Goal: Find specific page/section: Find specific page/section

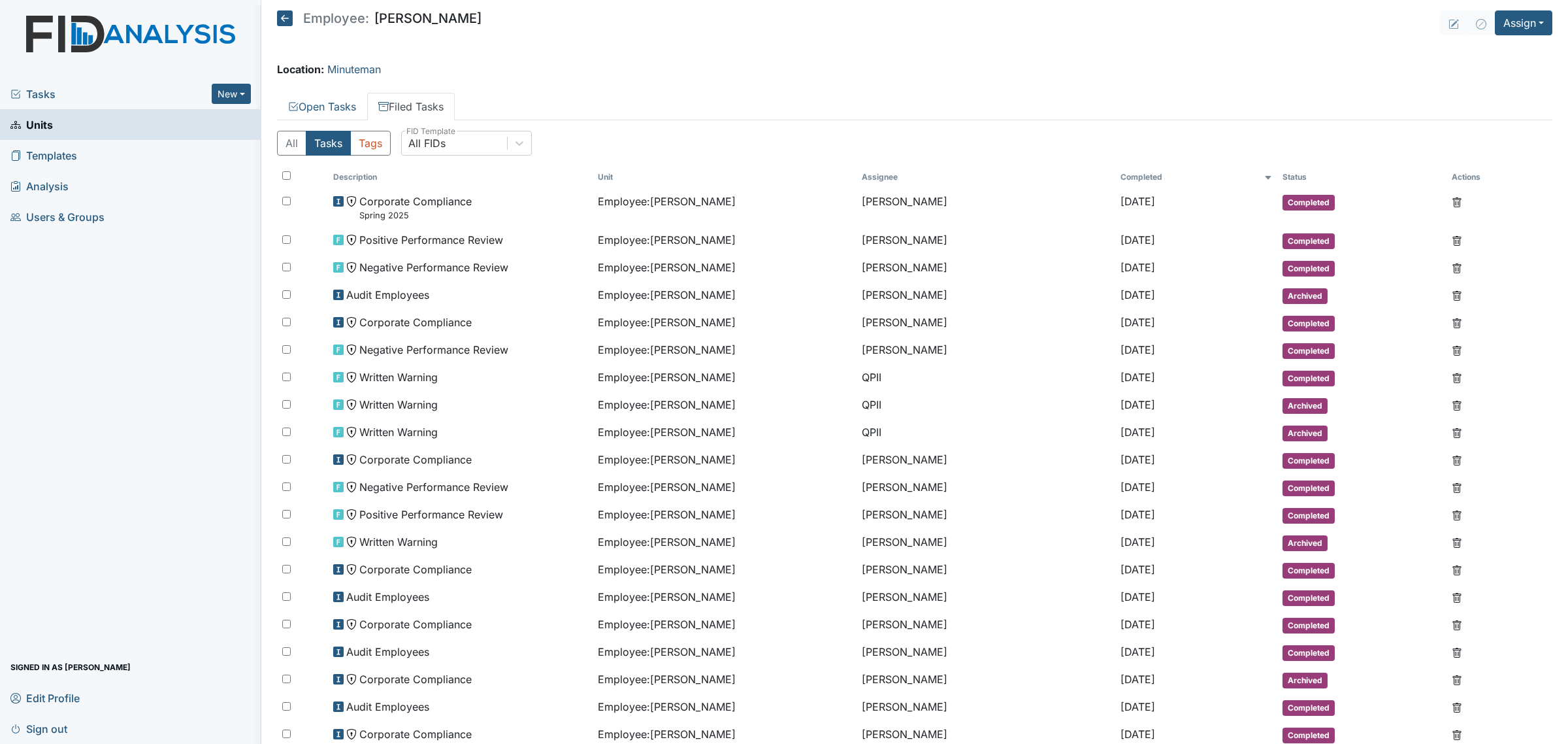
scroll to position [66, 0]
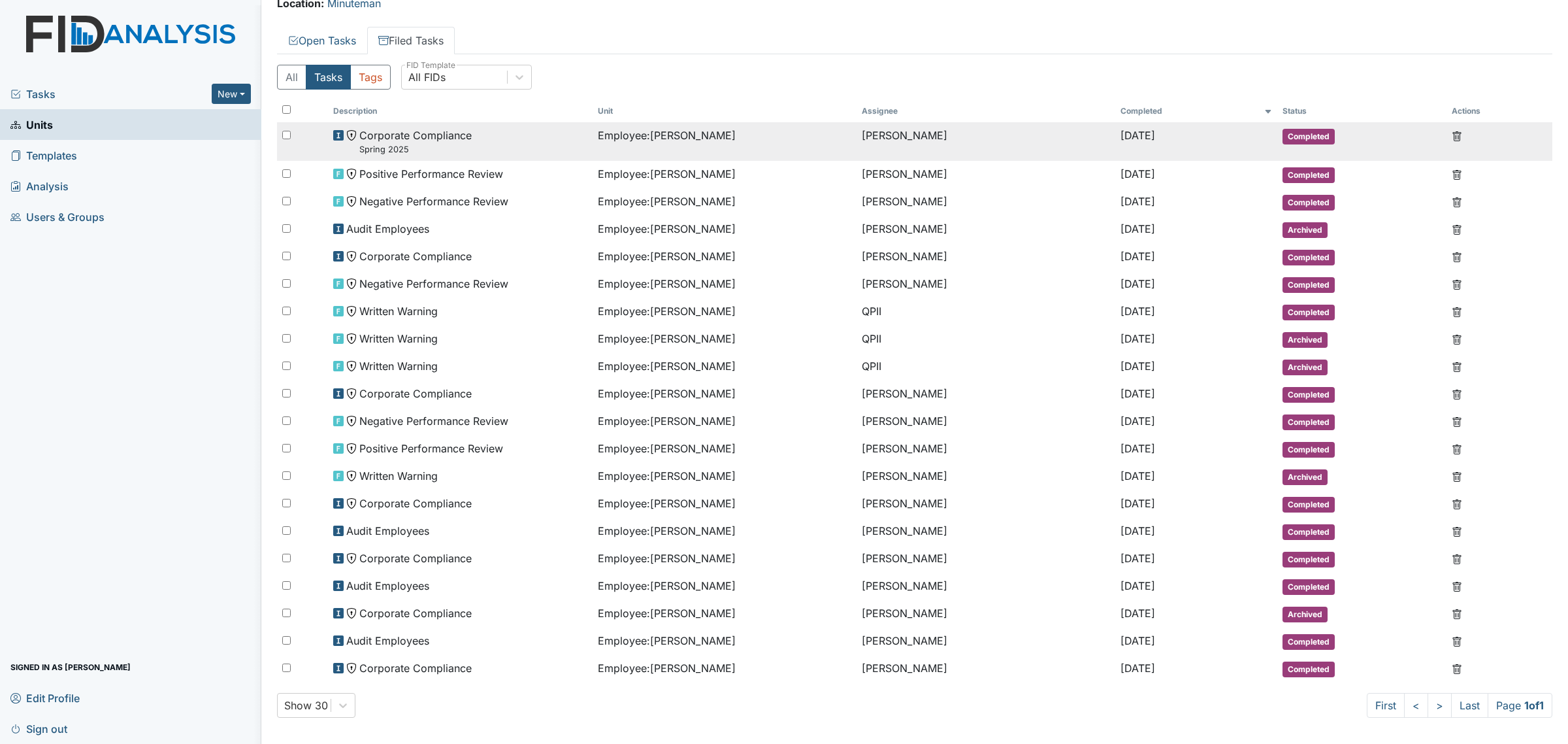
click at [710, 150] on td "Employee : [PERSON_NAME]" at bounding box center [725, 142] width 264 height 39
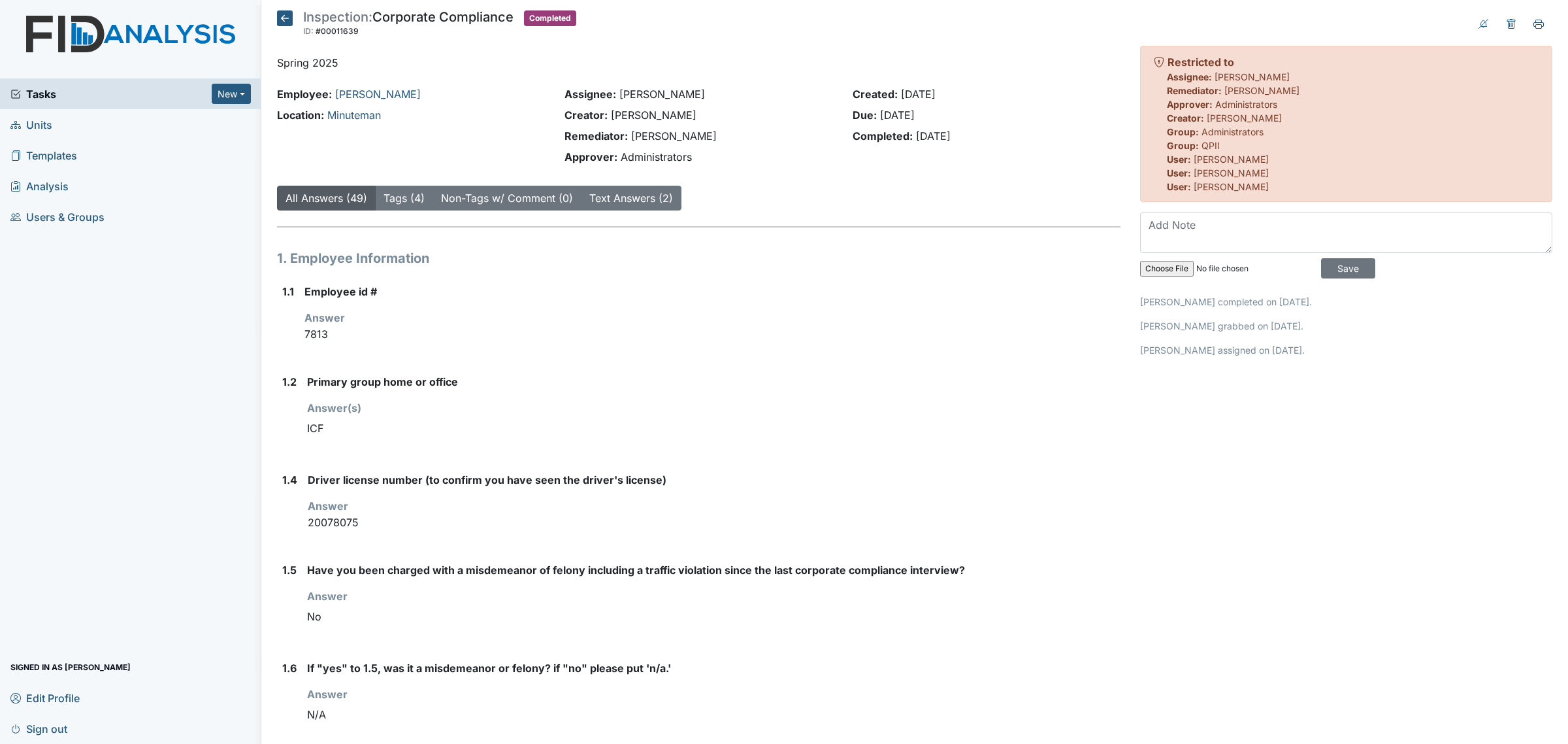
click at [281, 15] on icon at bounding box center [284, 18] width 16 height 16
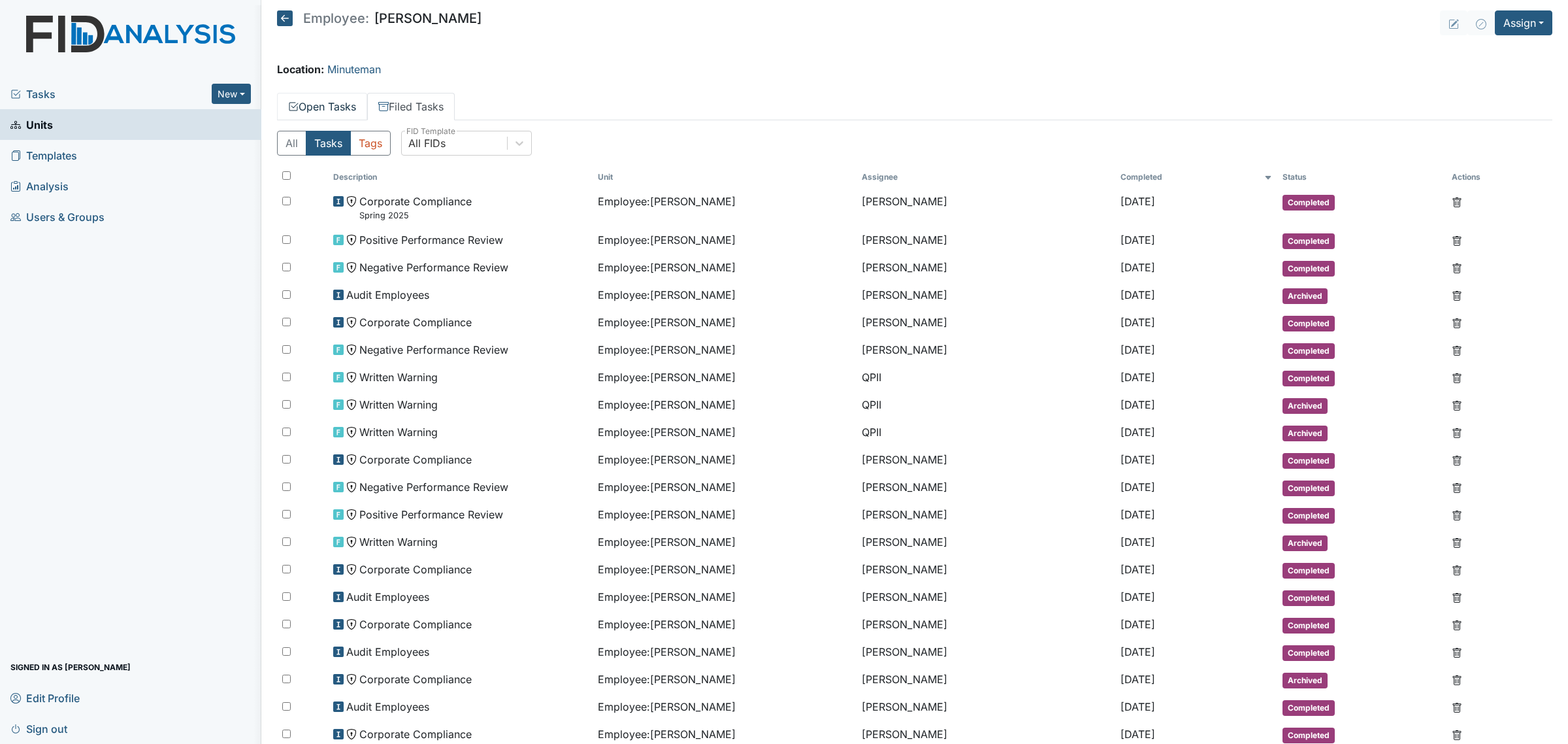
click at [340, 98] on link "Open Tasks" at bounding box center [322, 107] width 90 height 28
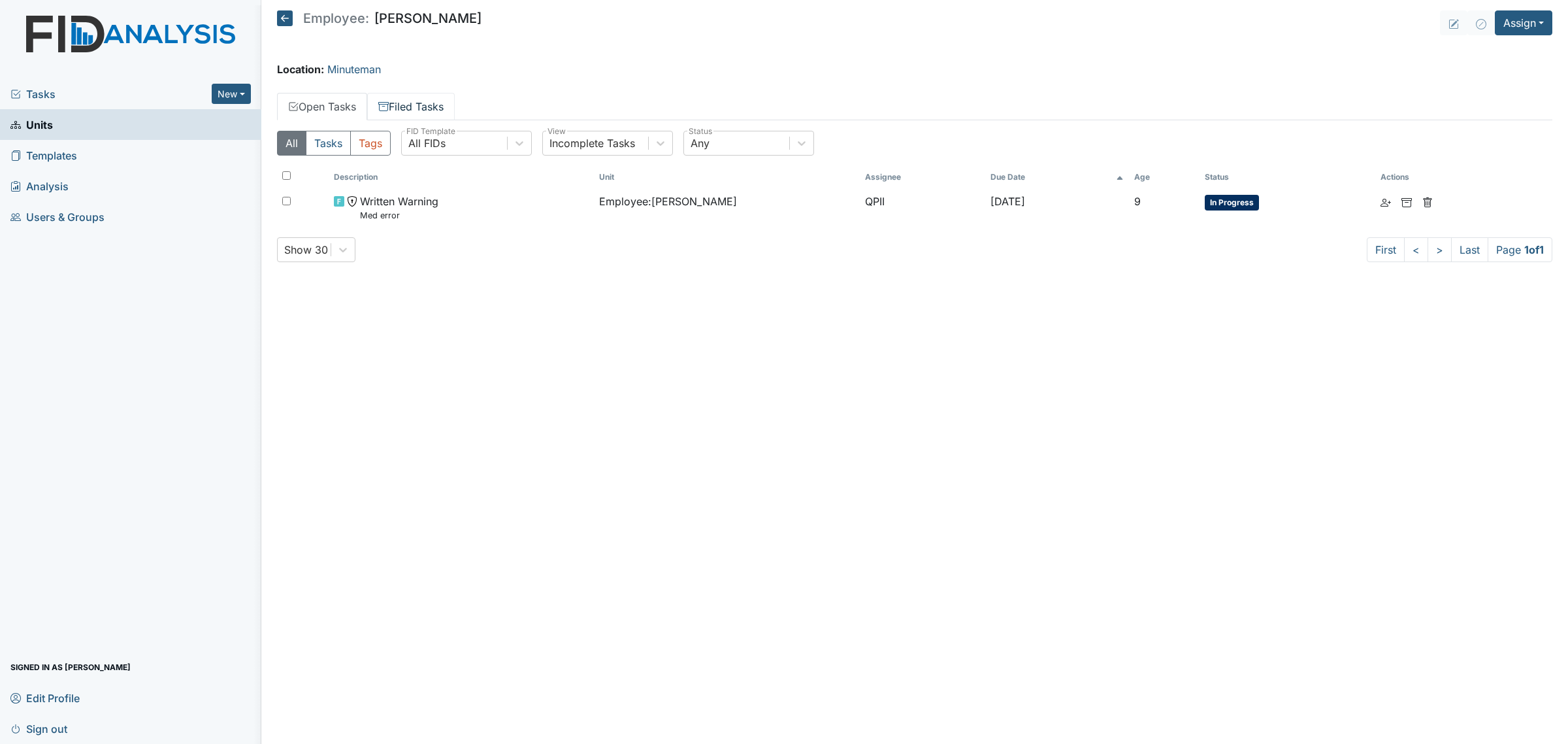
click at [429, 110] on link "Filed Tasks" at bounding box center [411, 107] width 88 height 28
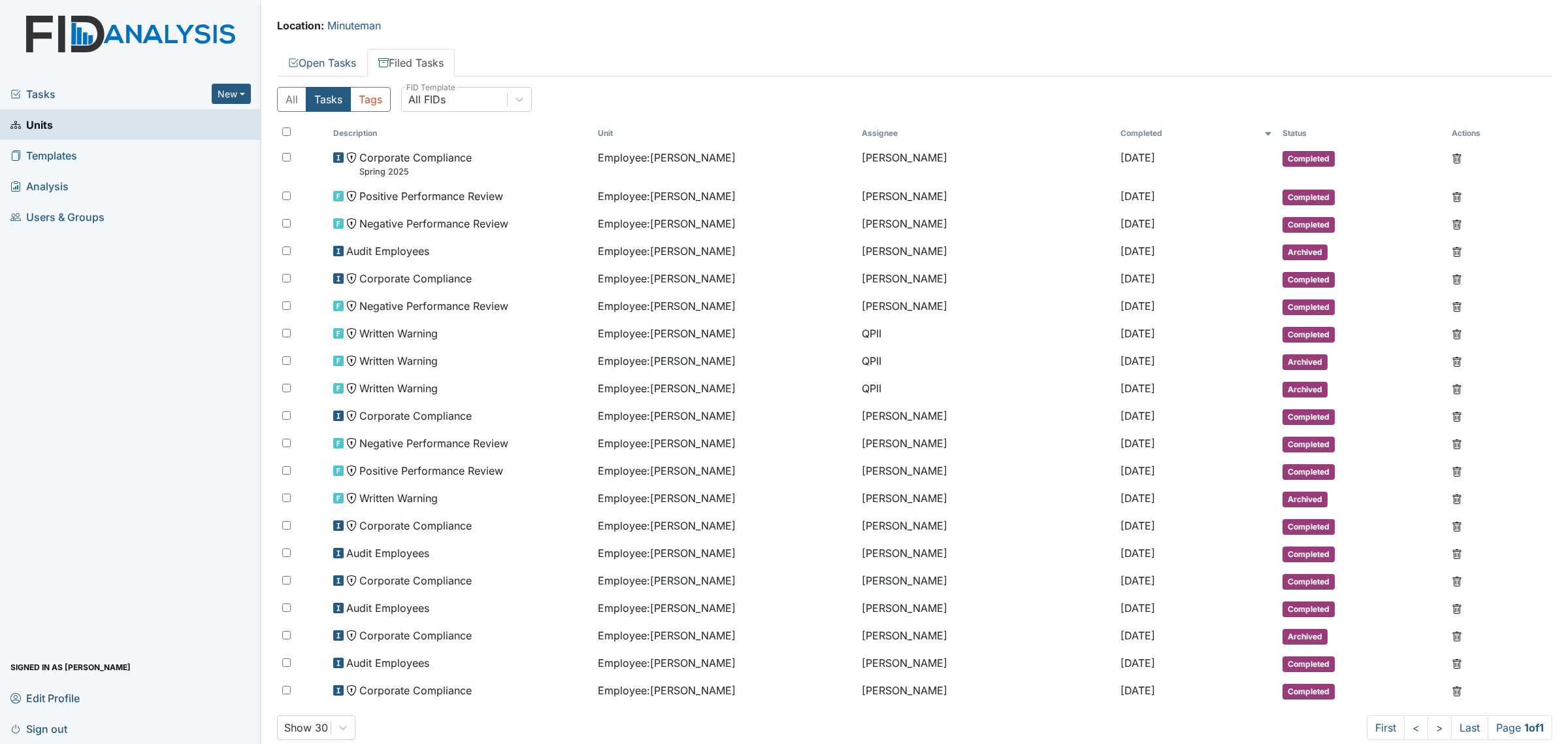
scroll to position [66, 0]
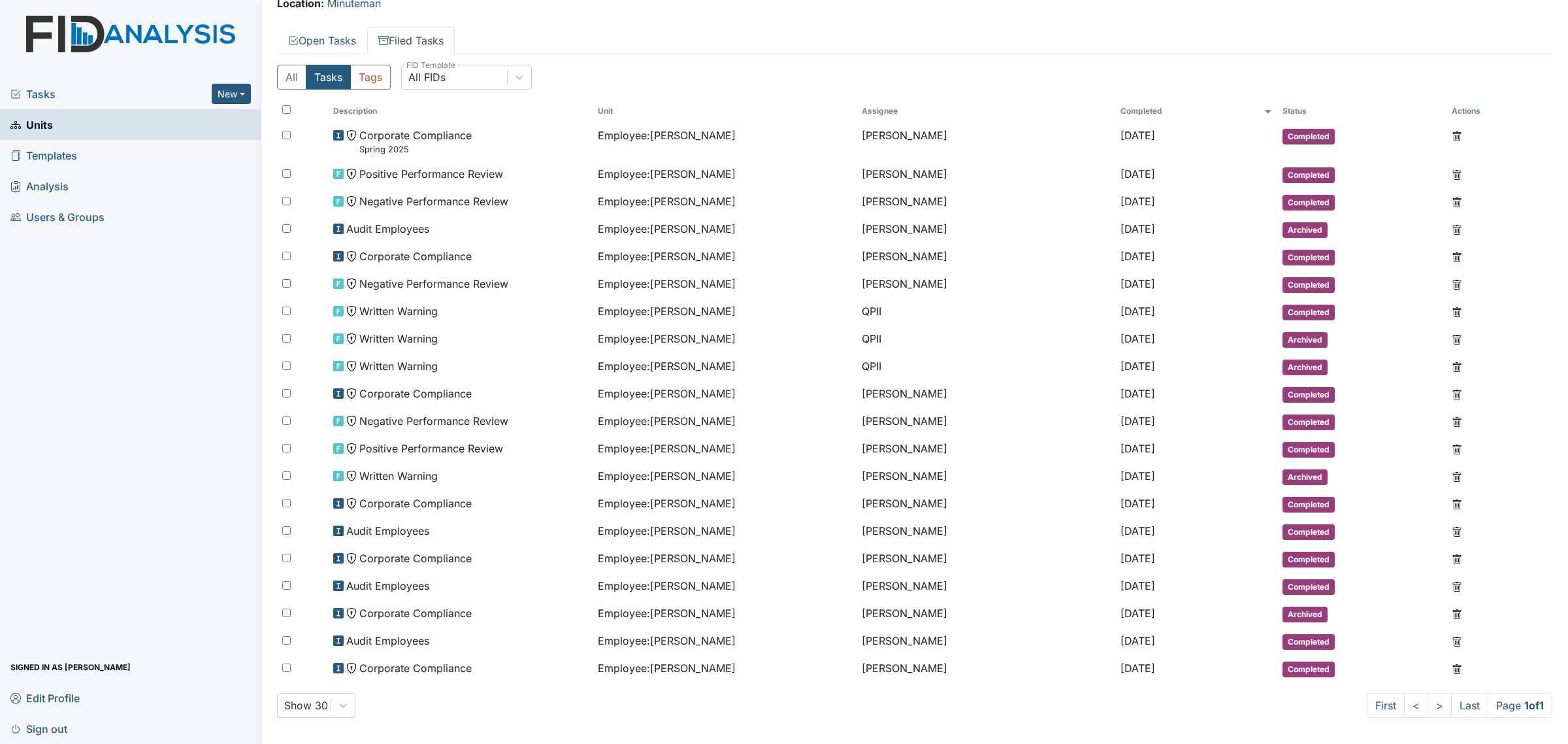
click at [314, 24] on main "Employee: Nyeshia Redmond Assign Assign Form Assign Inspection Assign Document …" at bounding box center [914, 372] width 1307 height 744
click at [315, 35] on link "Open Tasks" at bounding box center [322, 41] width 90 height 28
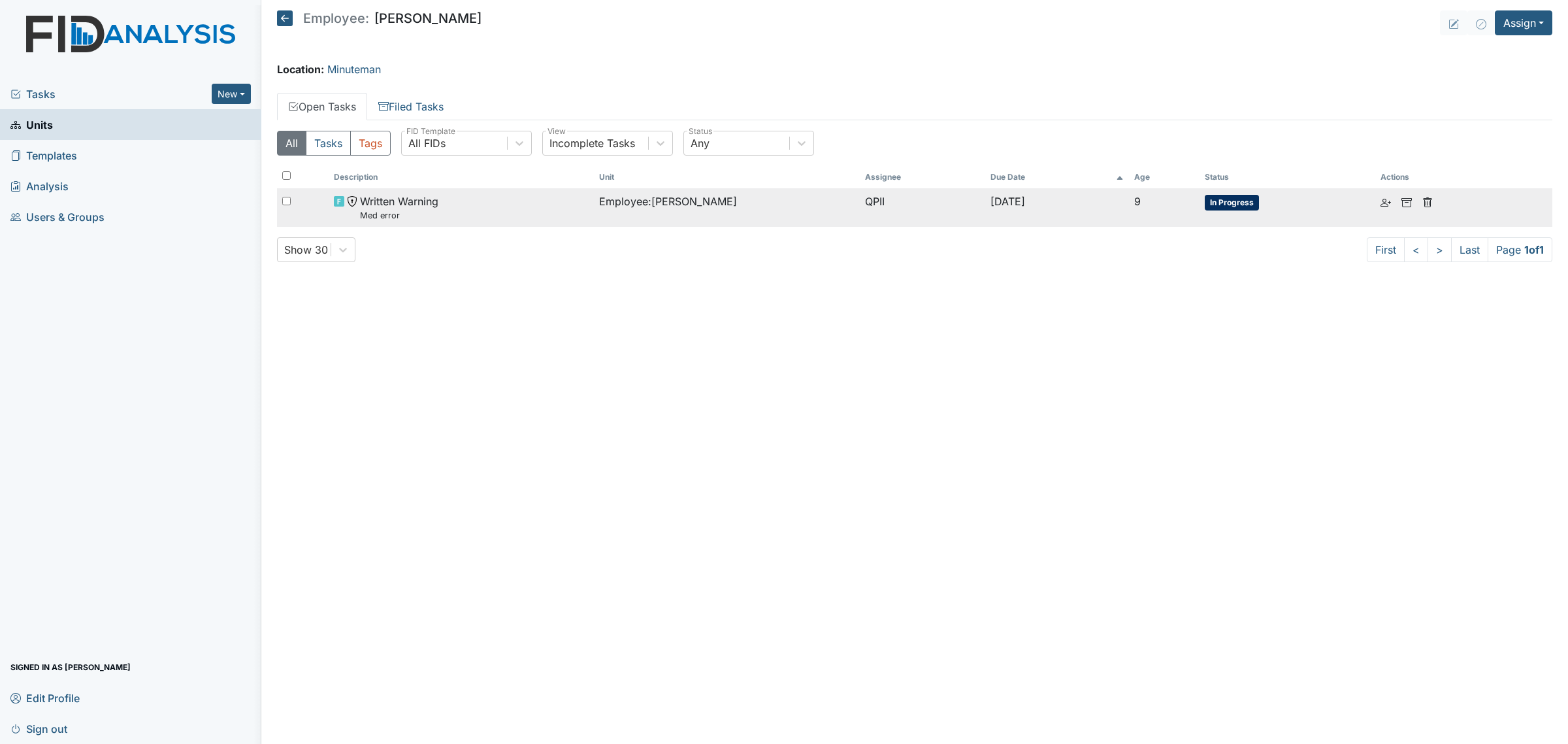
click at [887, 197] on td "QPII" at bounding box center [922, 208] width 125 height 39
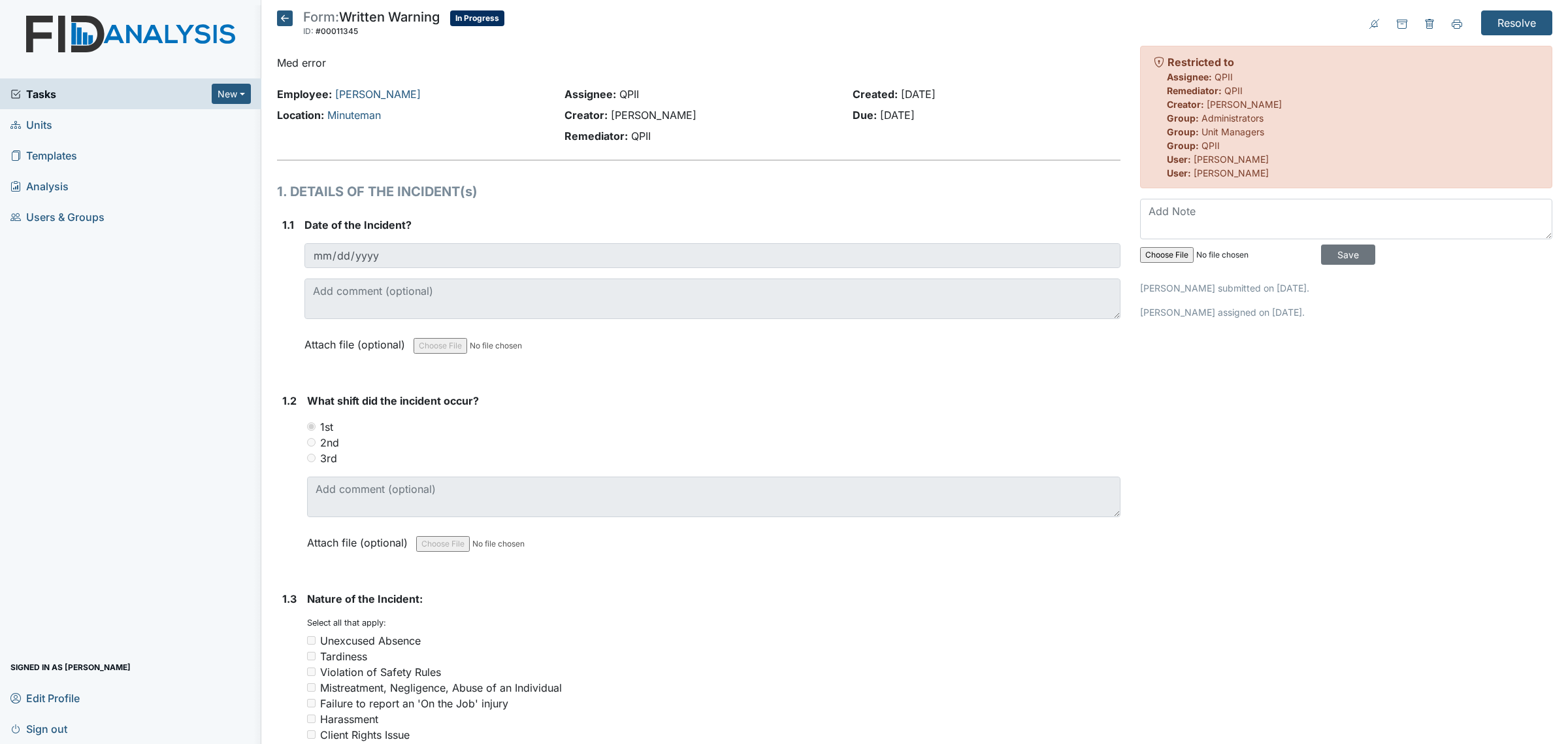
click at [277, 21] on icon at bounding box center [284, 18] width 16 height 16
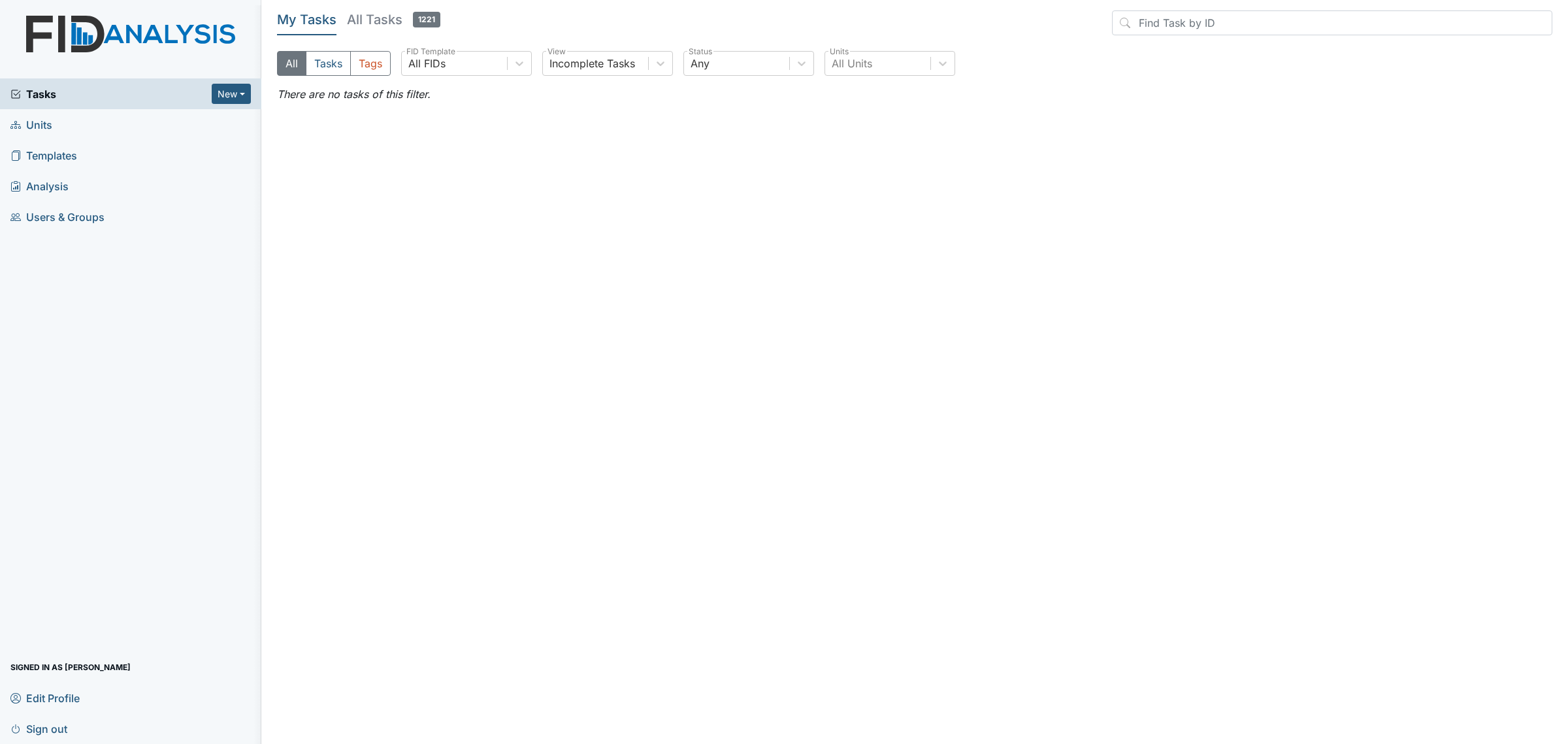
click at [96, 125] on link "Units" at bounding box center [131, 125] width 261 height 30
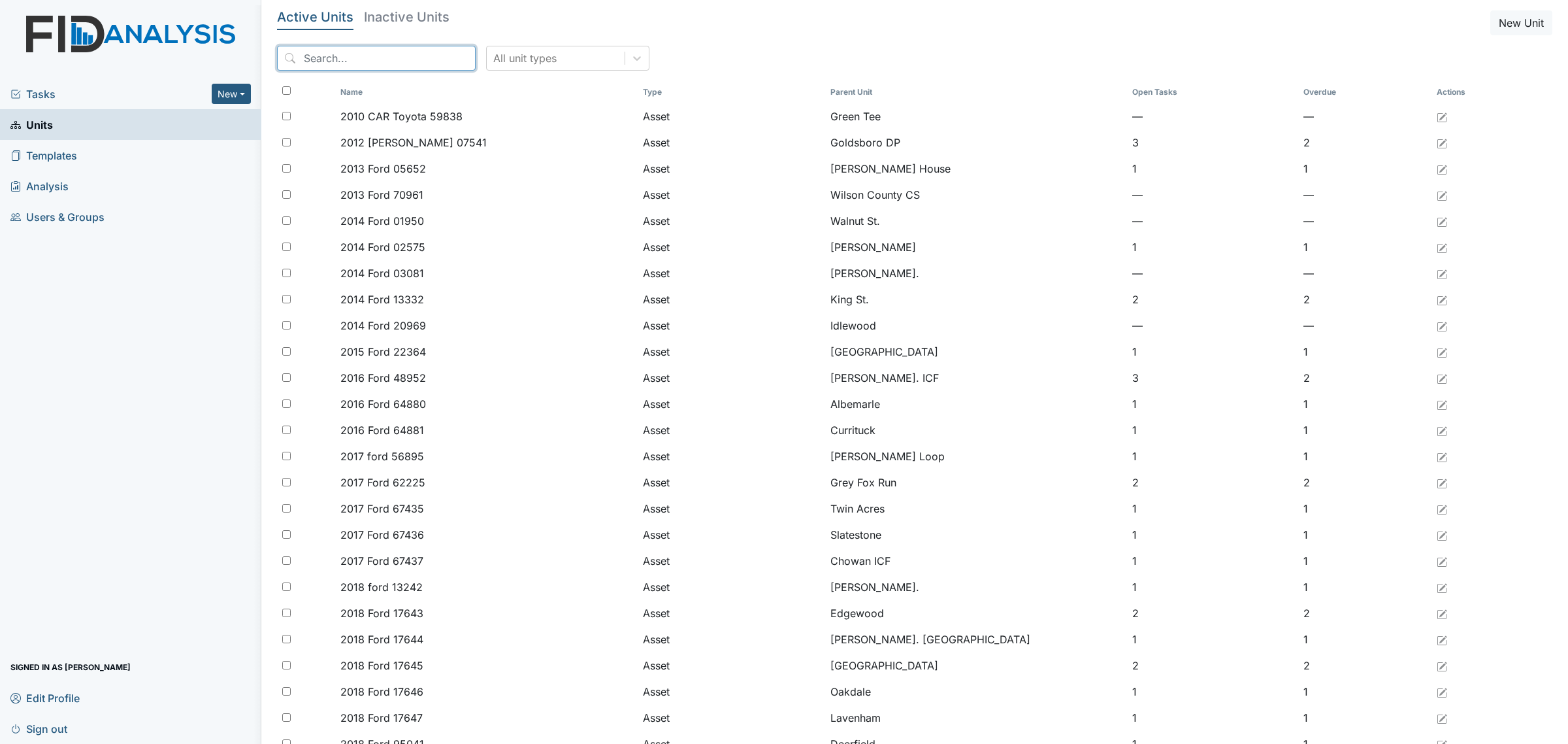
click at [364, 50] on input "search" at bounding box center [376, 58] width 199 height 25
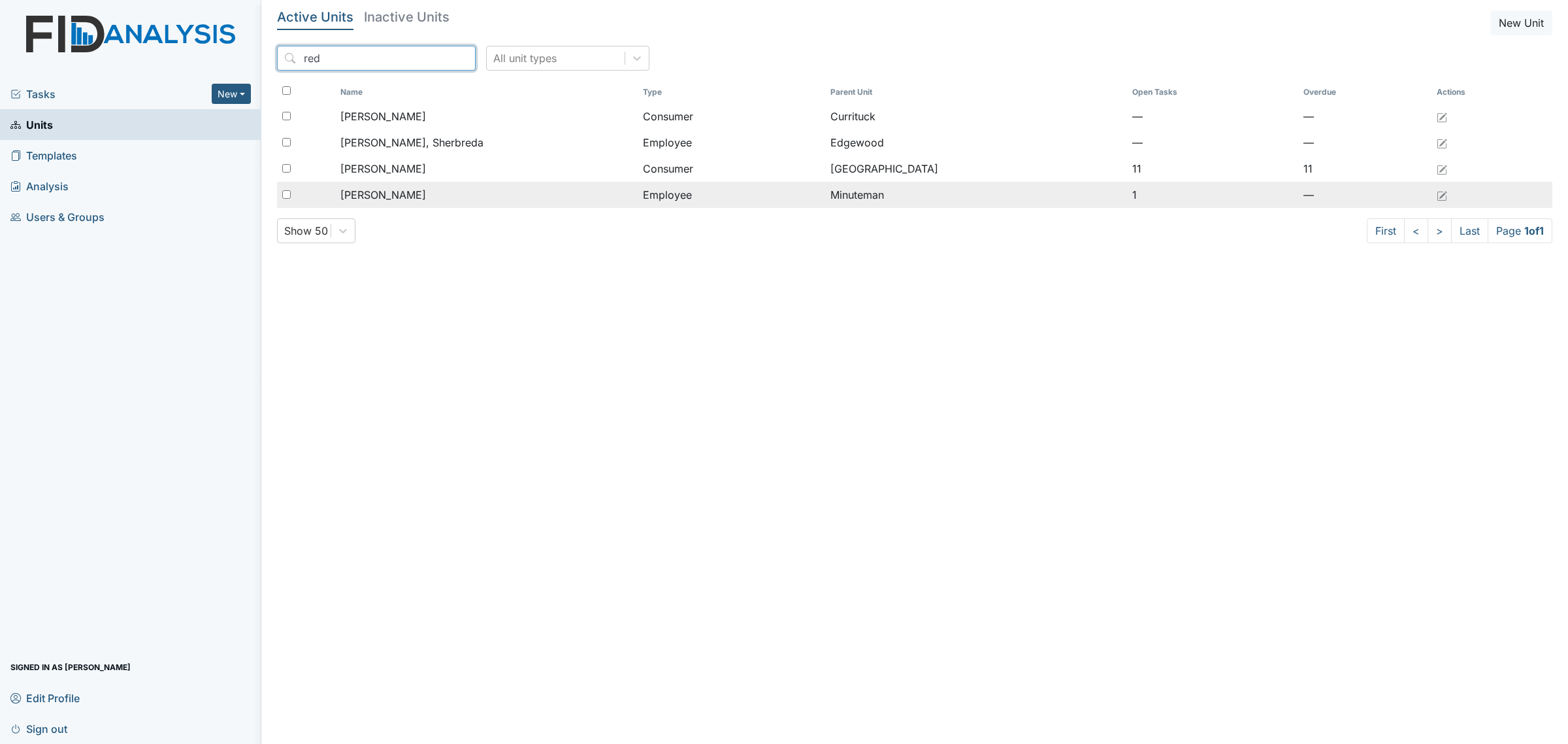
type input "red"
click at [440, 203] on div "[PERSON_NAME]" at bounding box center [486, 194] width 292 height 16
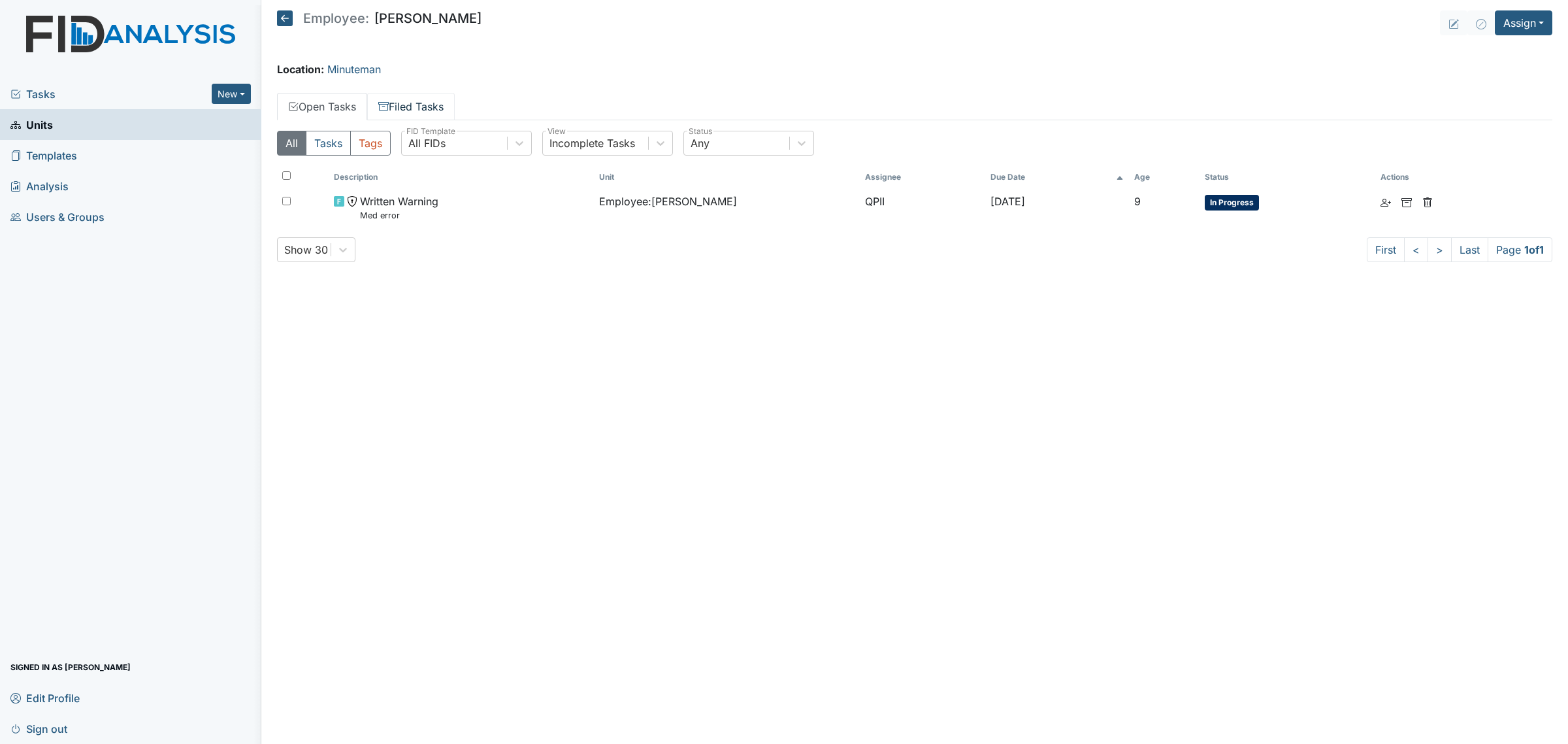
click at [443, 108] on link "Filed Tasks" at bounding box center [411, 107] width 88 height 28
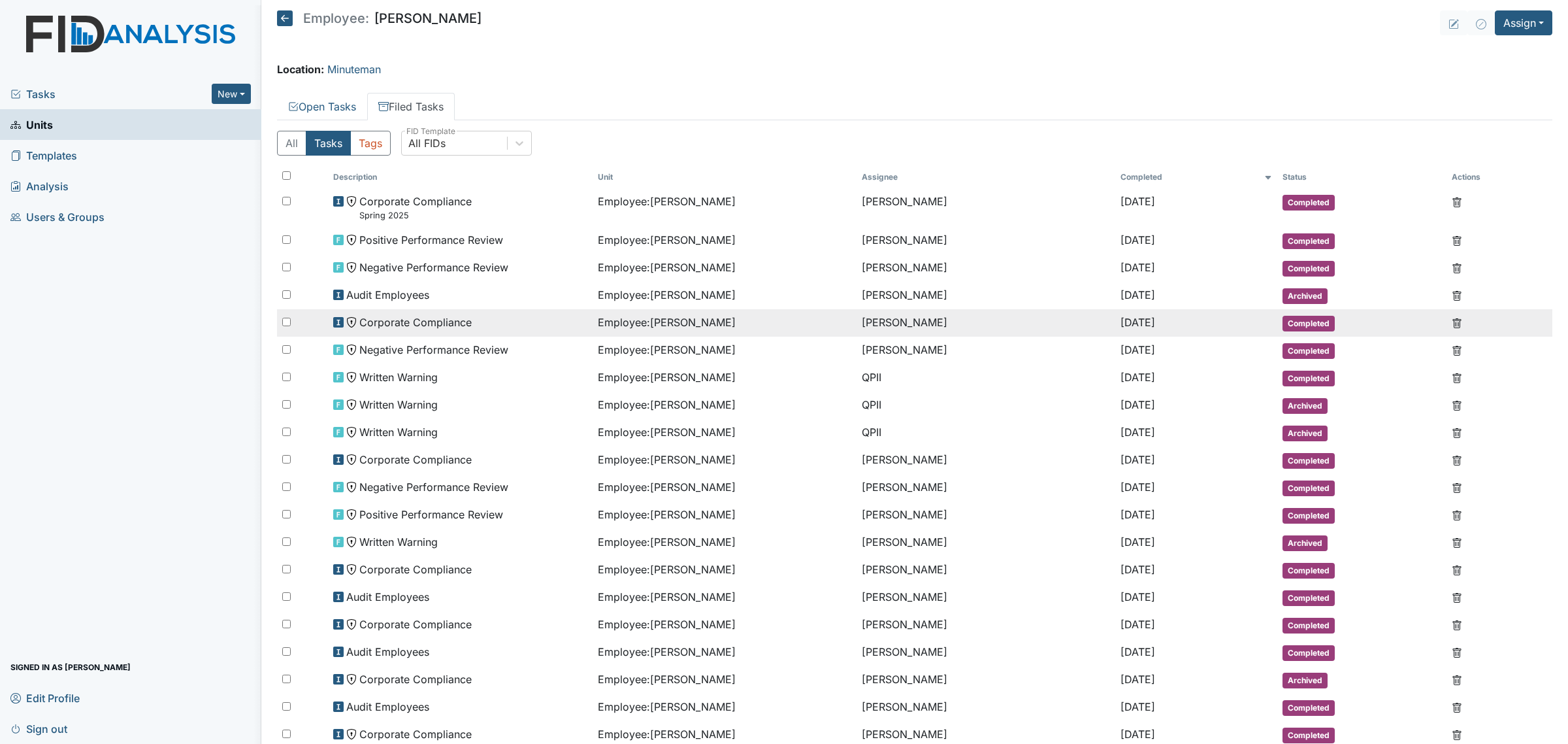
click at [497, 325] on div "Corporate Compliance" at bounding box center [460, 322] width 253 height 16
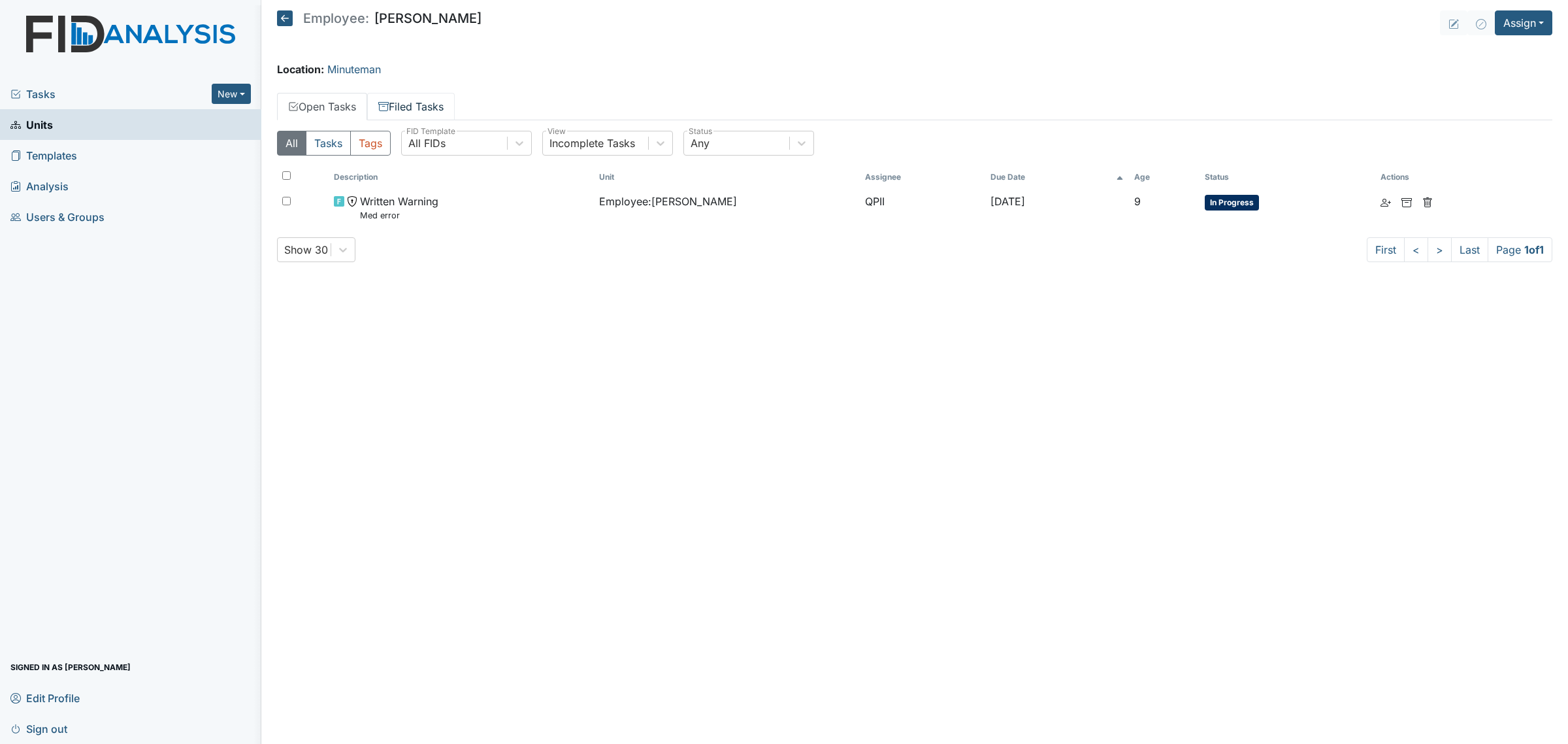
click at [423, 100] on link "Filed Tasks" at bounding box center [411, 107] width 88 height 28
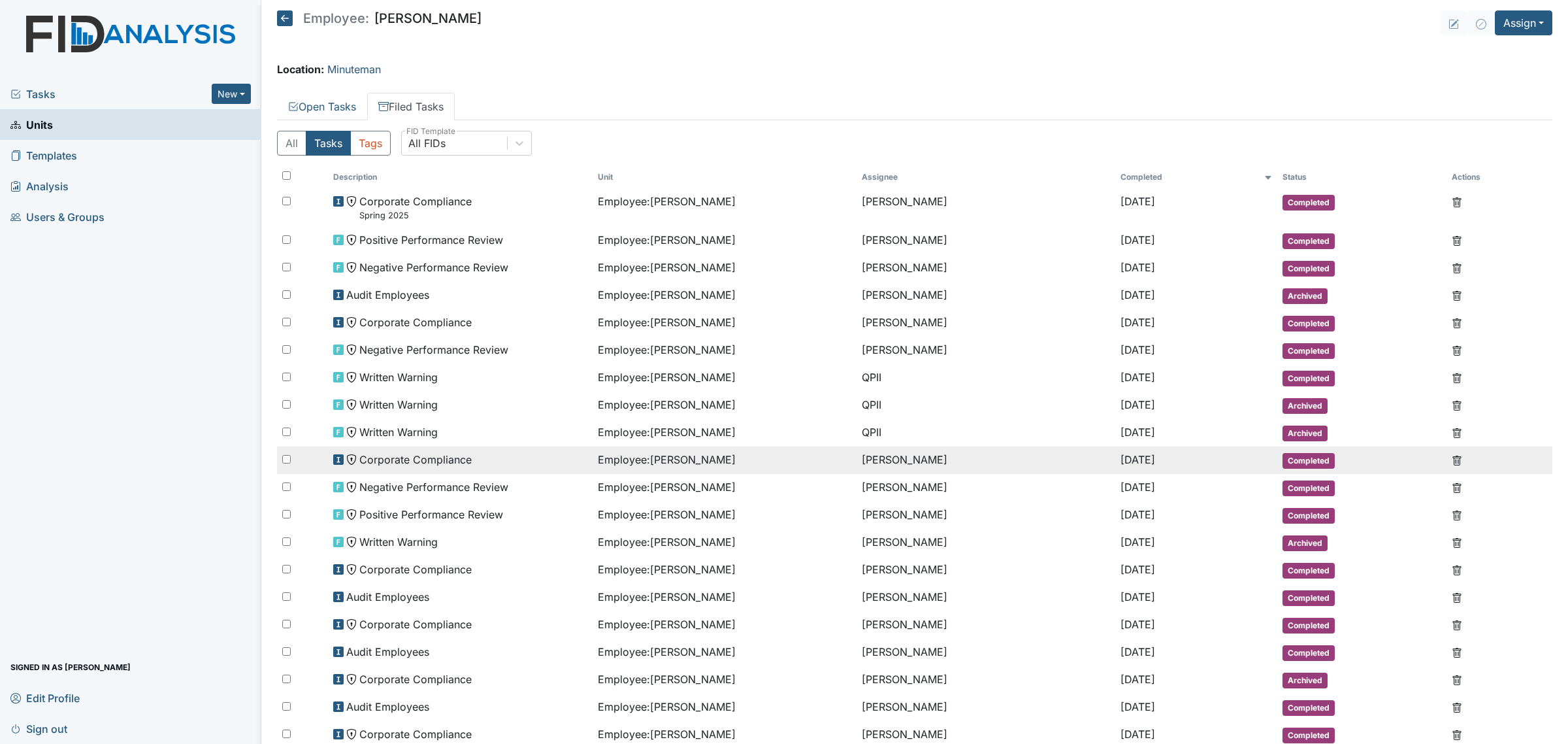
click at [448, 457] on span "Corporate Compliance" at bounding box center [415, 460] width 112 height 16
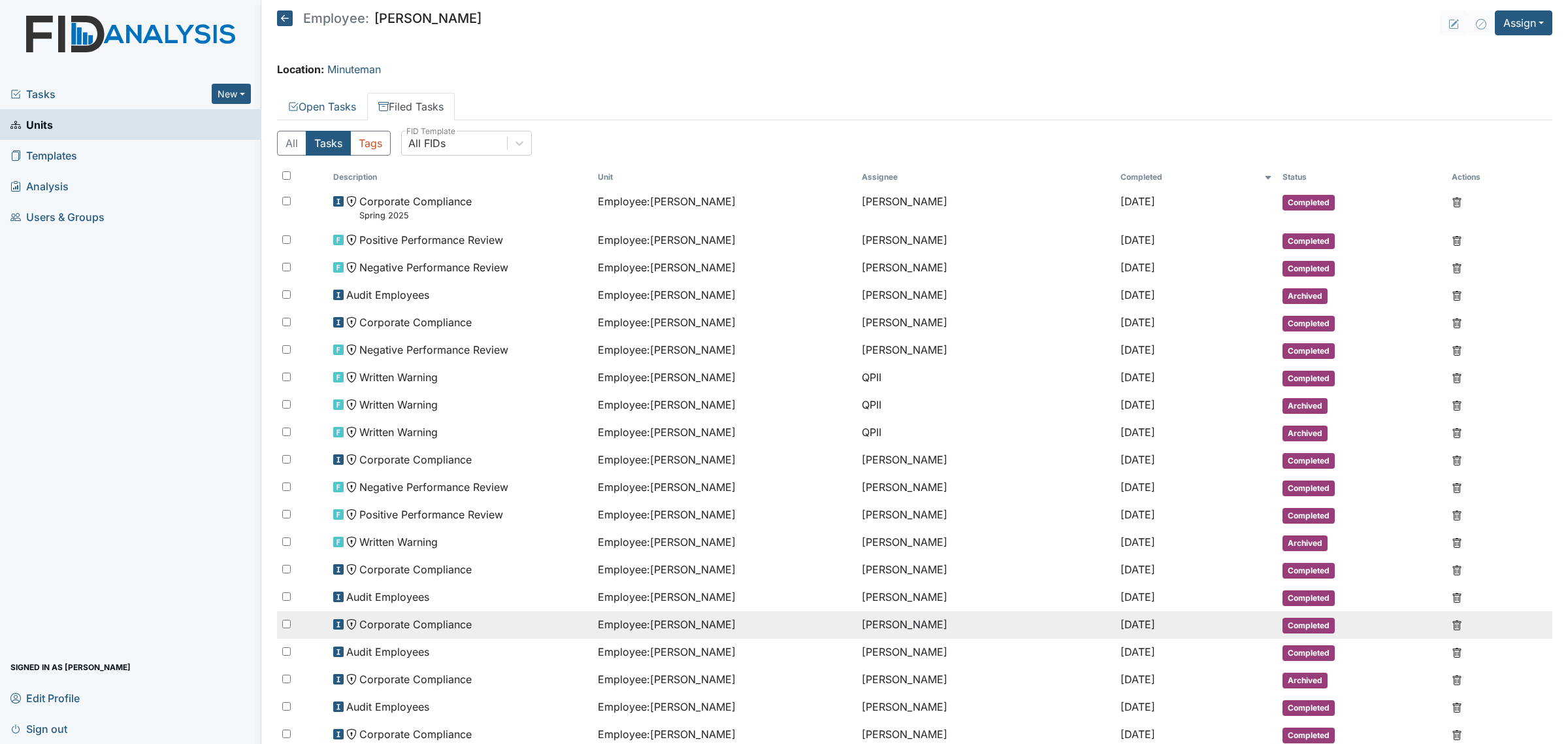
scroll to position [66, 0]
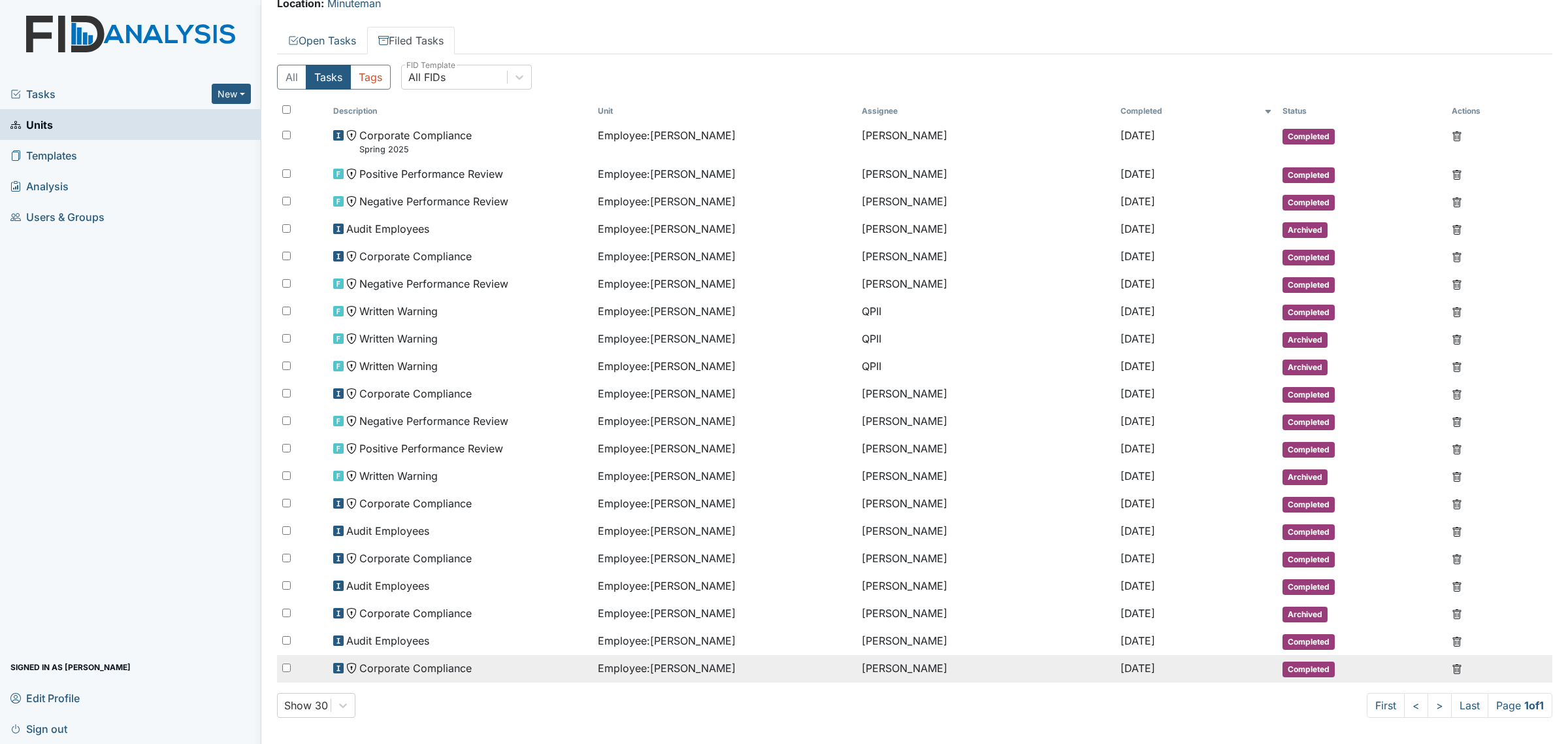
click at [477, 660] on div "Corporate Compliance" at bounding box center [460, 668] width 253 height 16
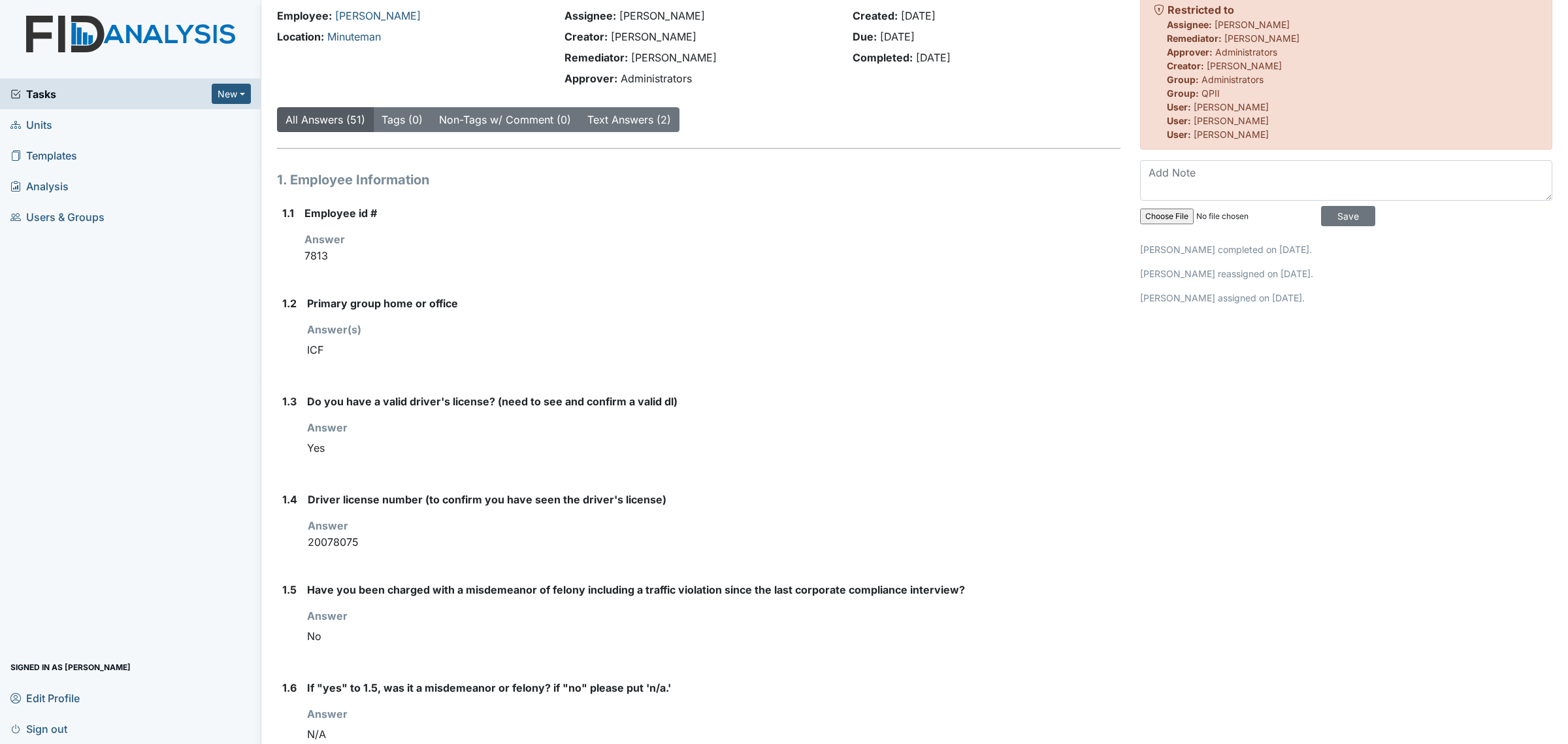
scroll to position [82, 0]
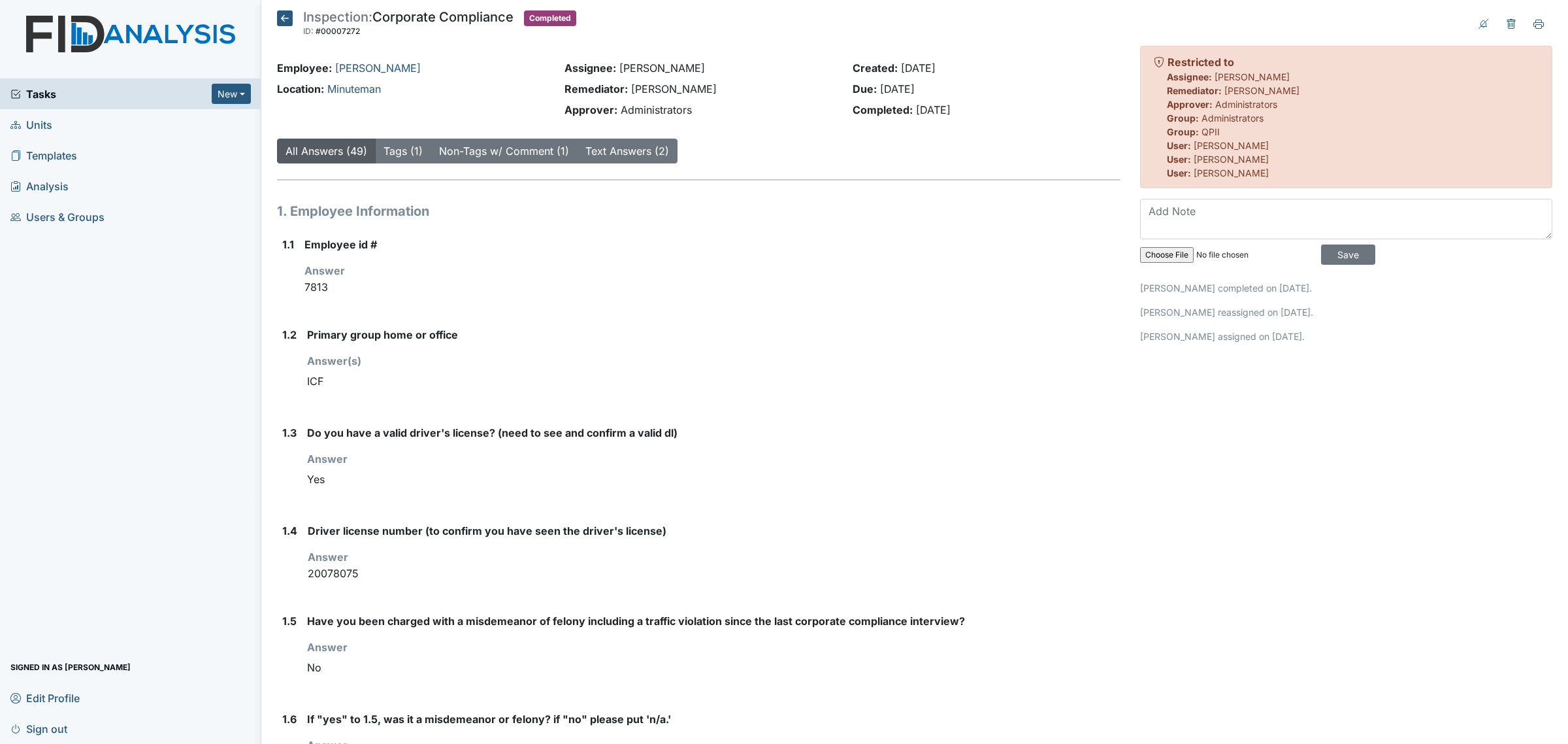
scroll to position [82, 0]
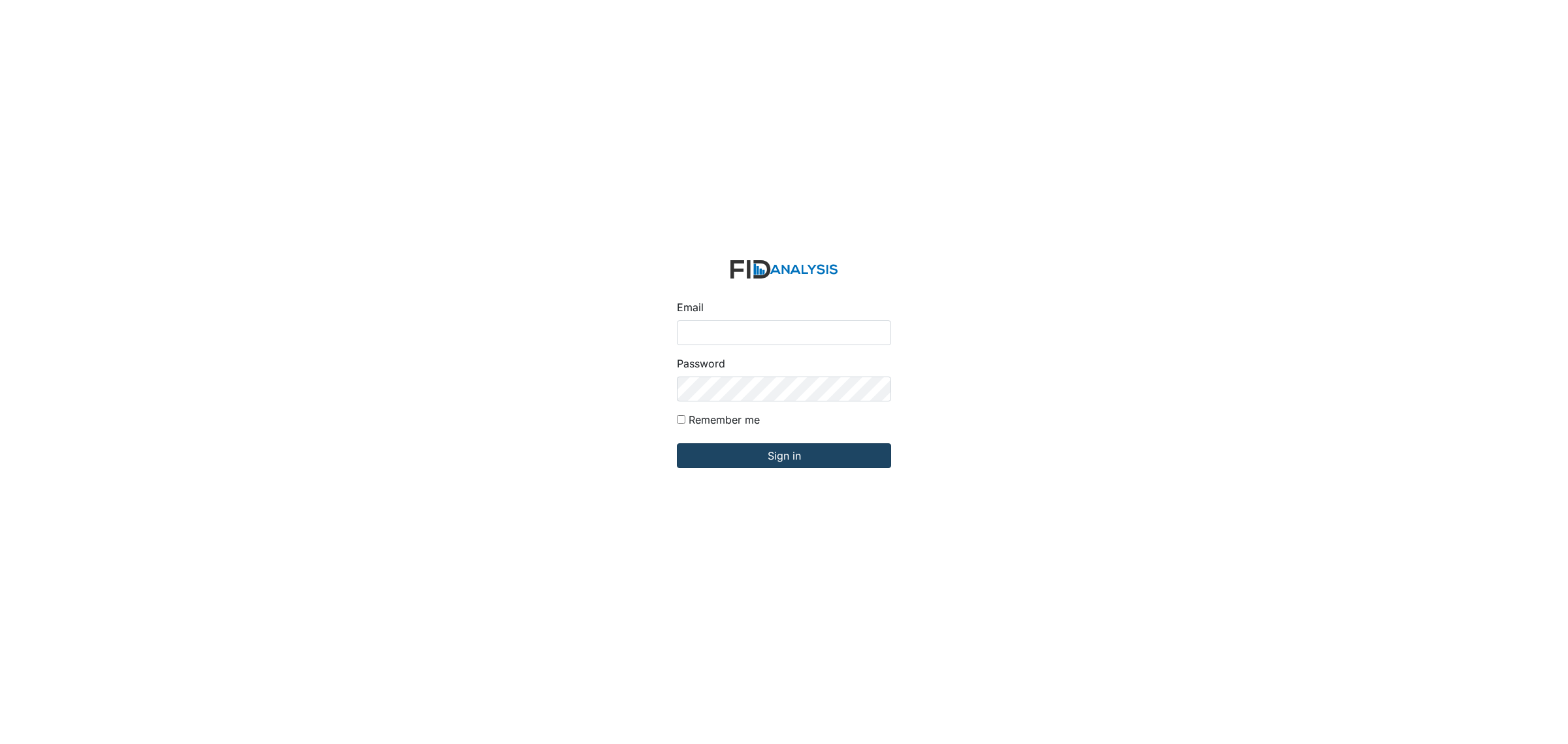
type input "[EMAIL_ADDRESS][DOMAIN_NAME]"
click at [805, 465] on input "Sign in" at bounding box center [784, 455] width 214 height 25
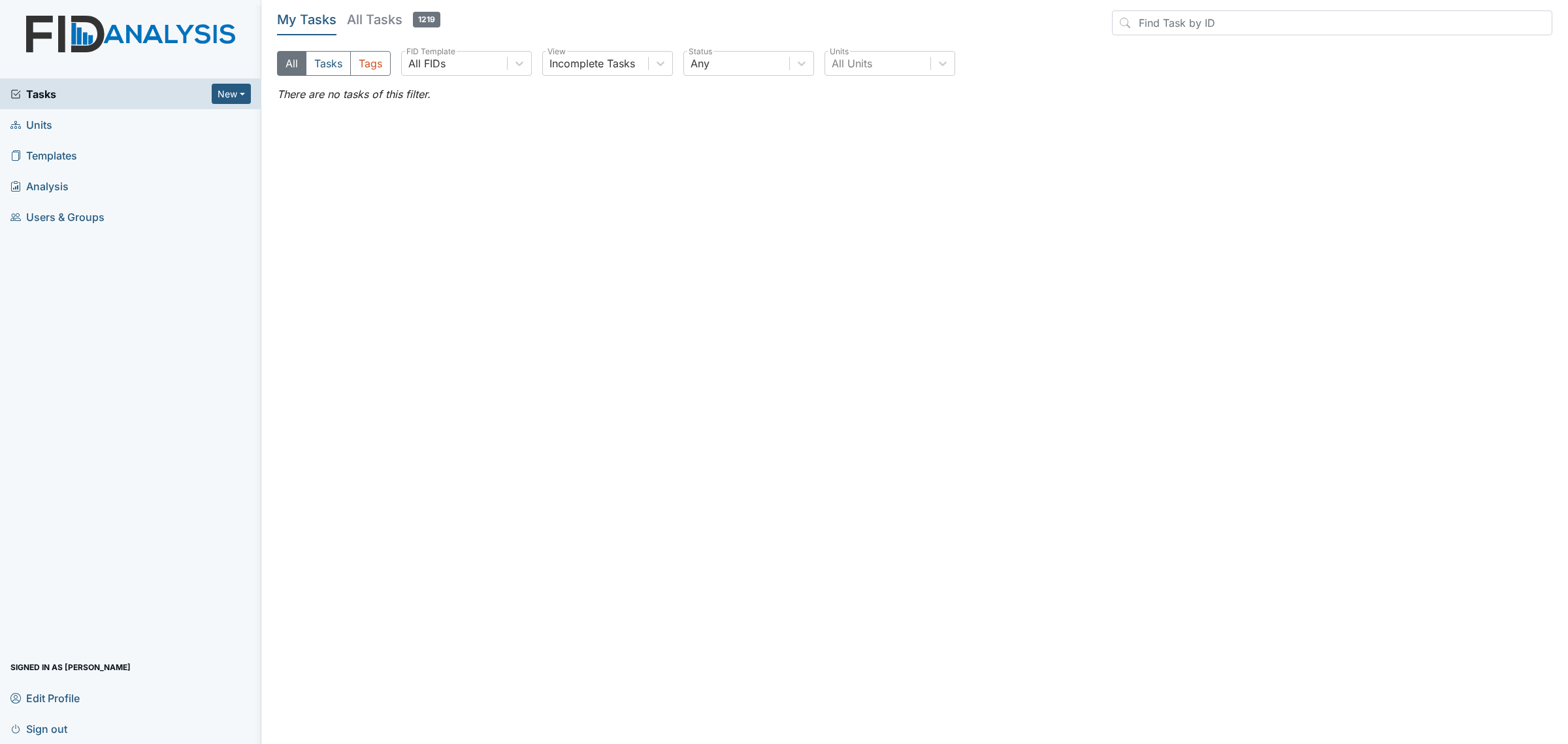
click at [93, 127] on link "Units" at bounding box center [131, 125] width 261 height 30
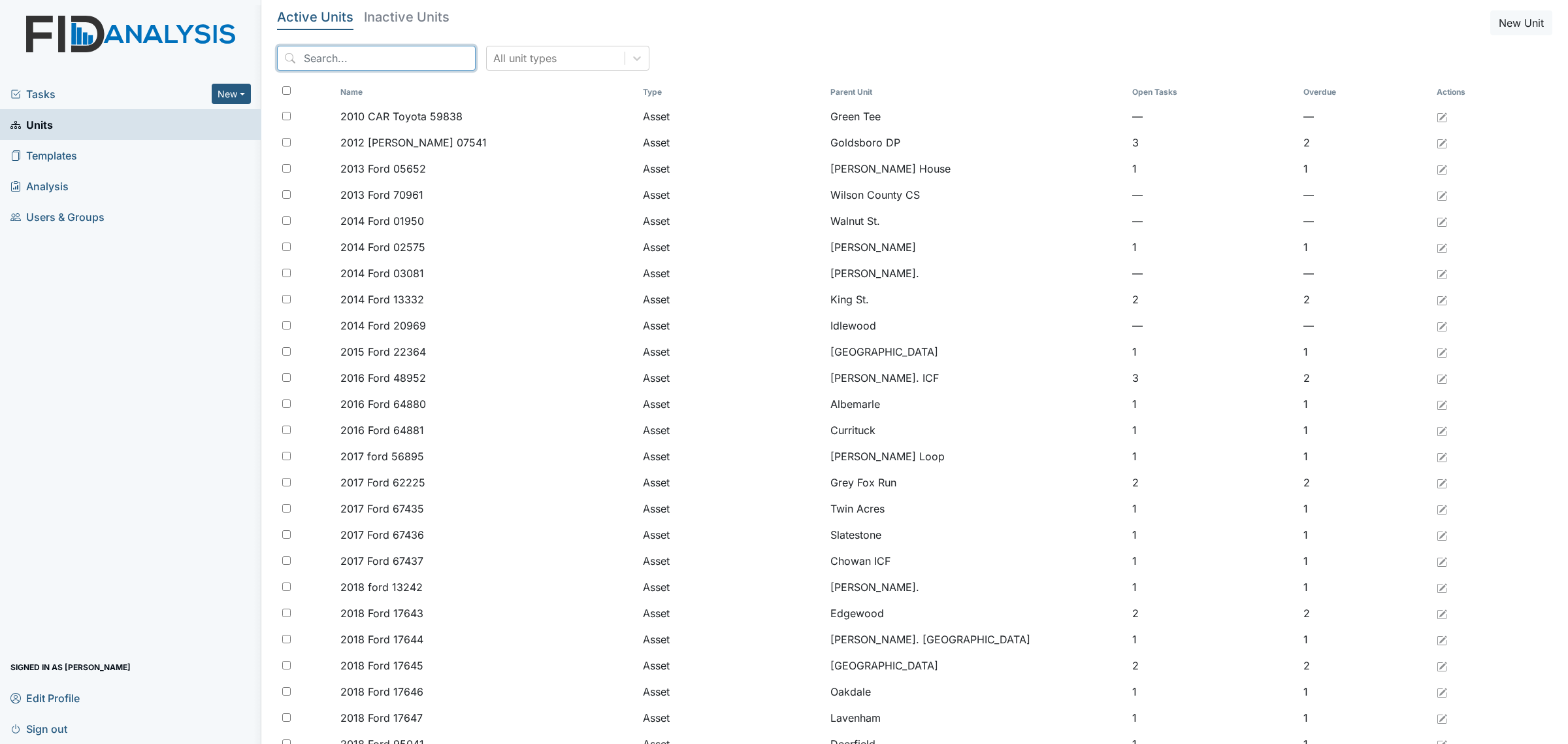
click at [387, 60] on input "search" at bounding box center [376, 58] width 199 height 25
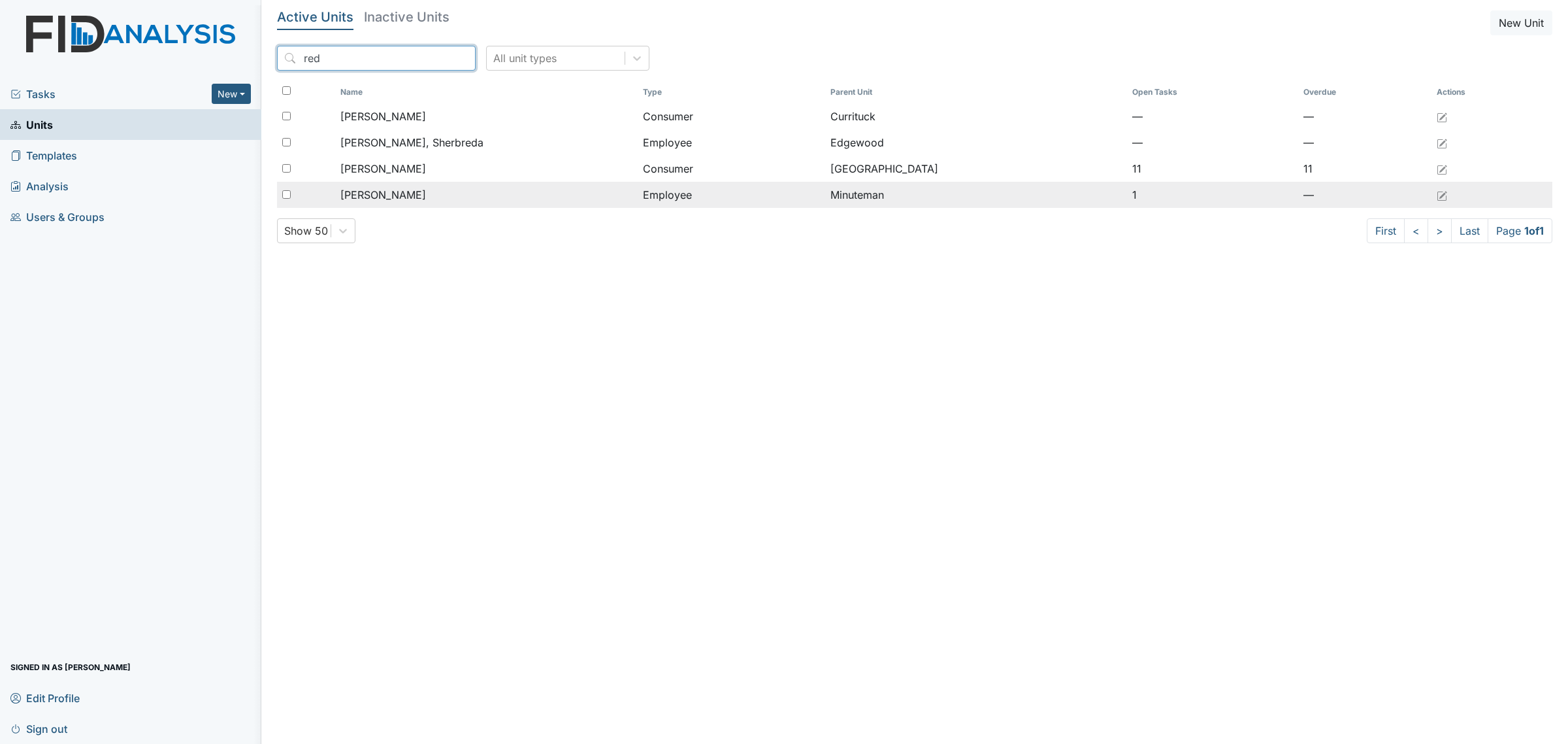
type input "red"
click at [426, 201] on span "[PERSON_NAME]" at bounding box center [383, 194] width 86 height 16
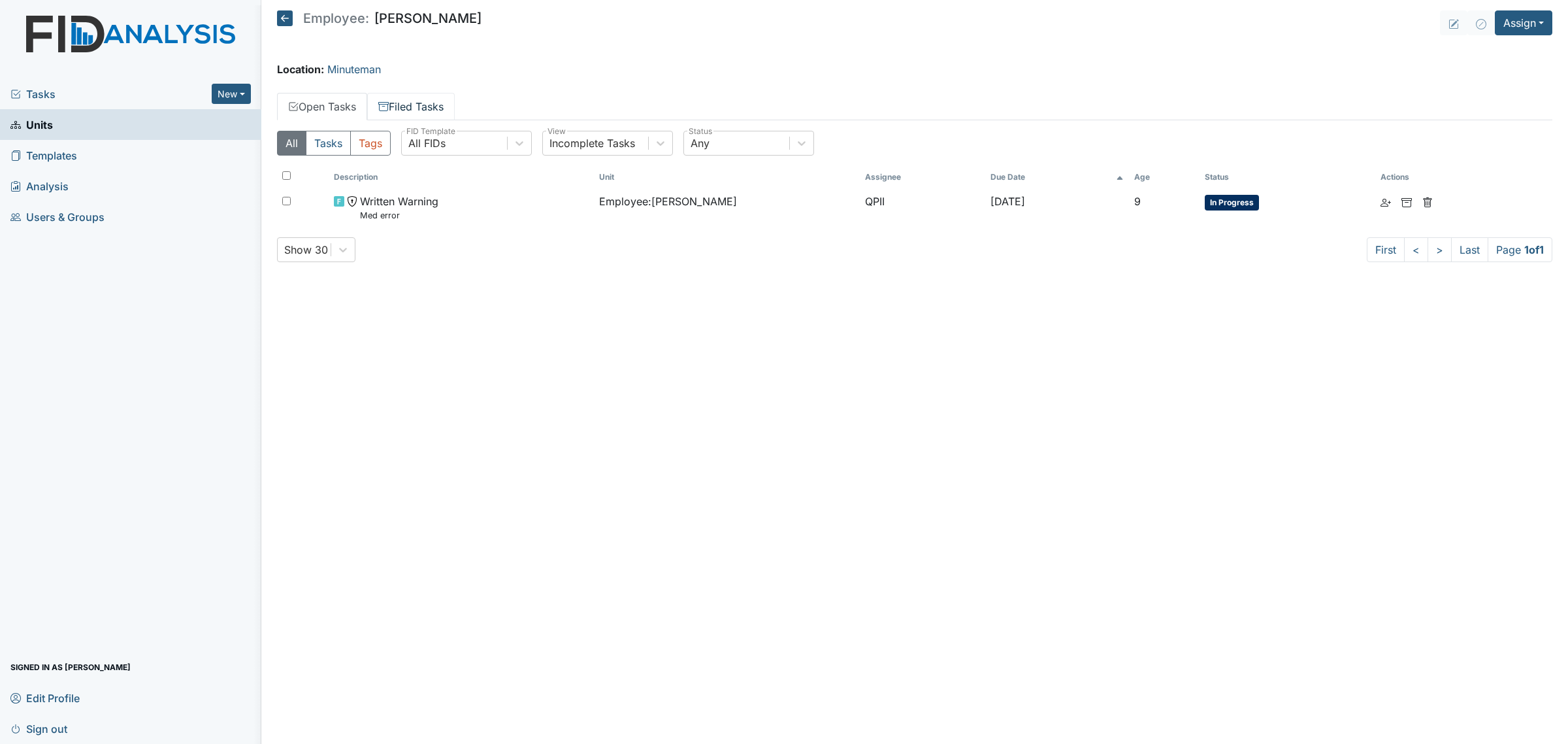
click at [414, 108] on link "Filed Tasks" at bounding box center [411, 107] width 88 height 28
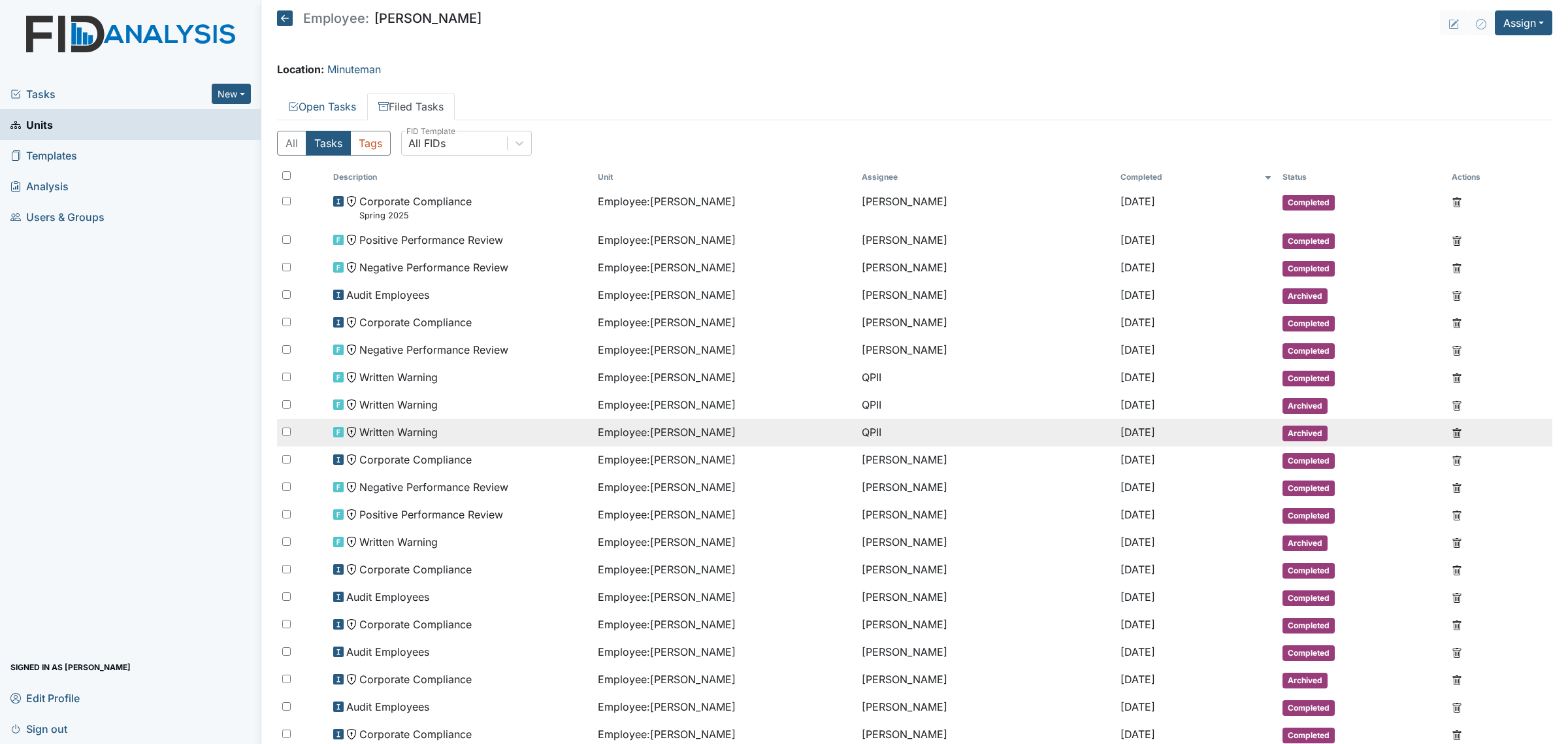
click at [511, 426] on div "Written Warning" at bounding box center [460, 432] width 253 height 16
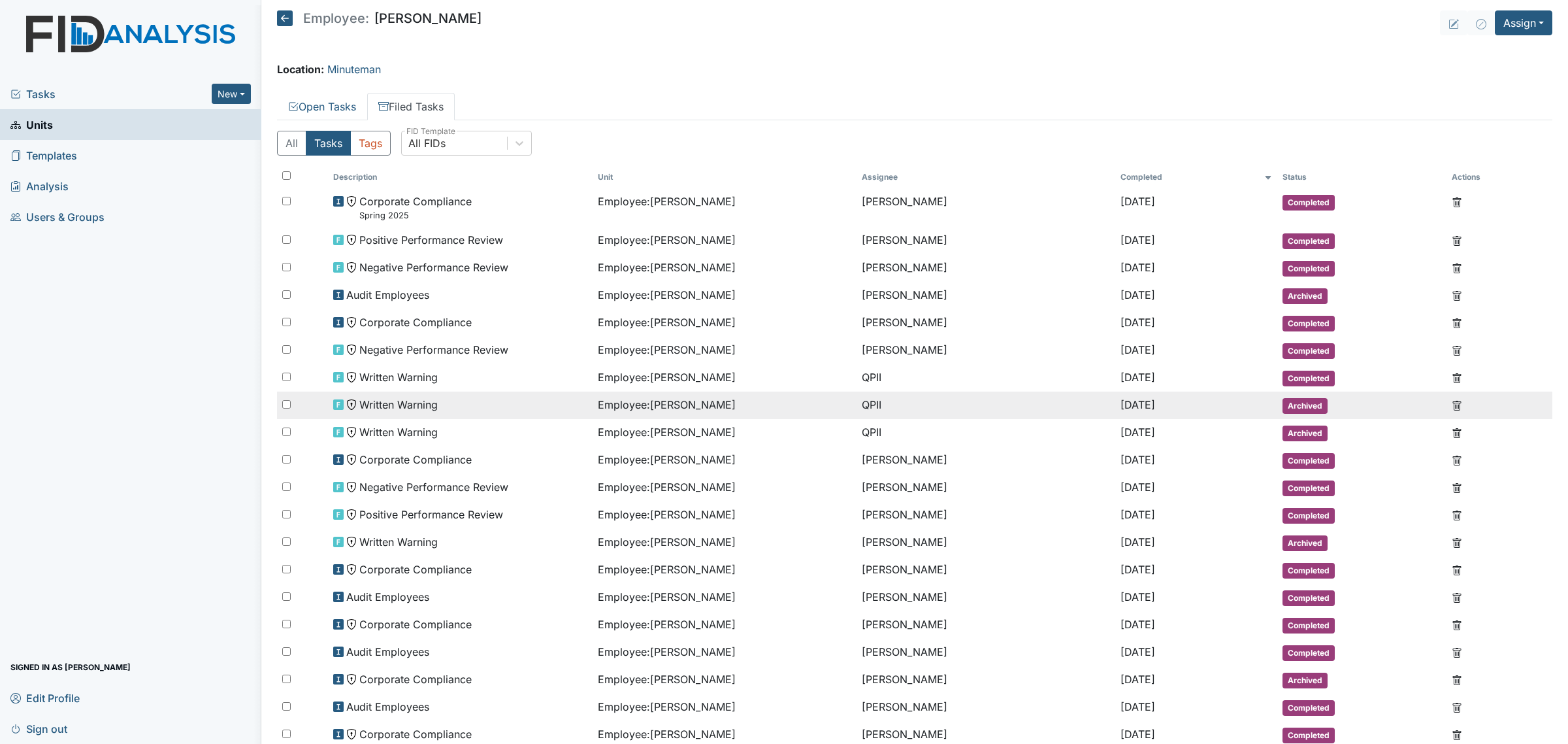
click at [537, 406] on div "Written Warning" at bounding box center [460, 404] width 253 height 16
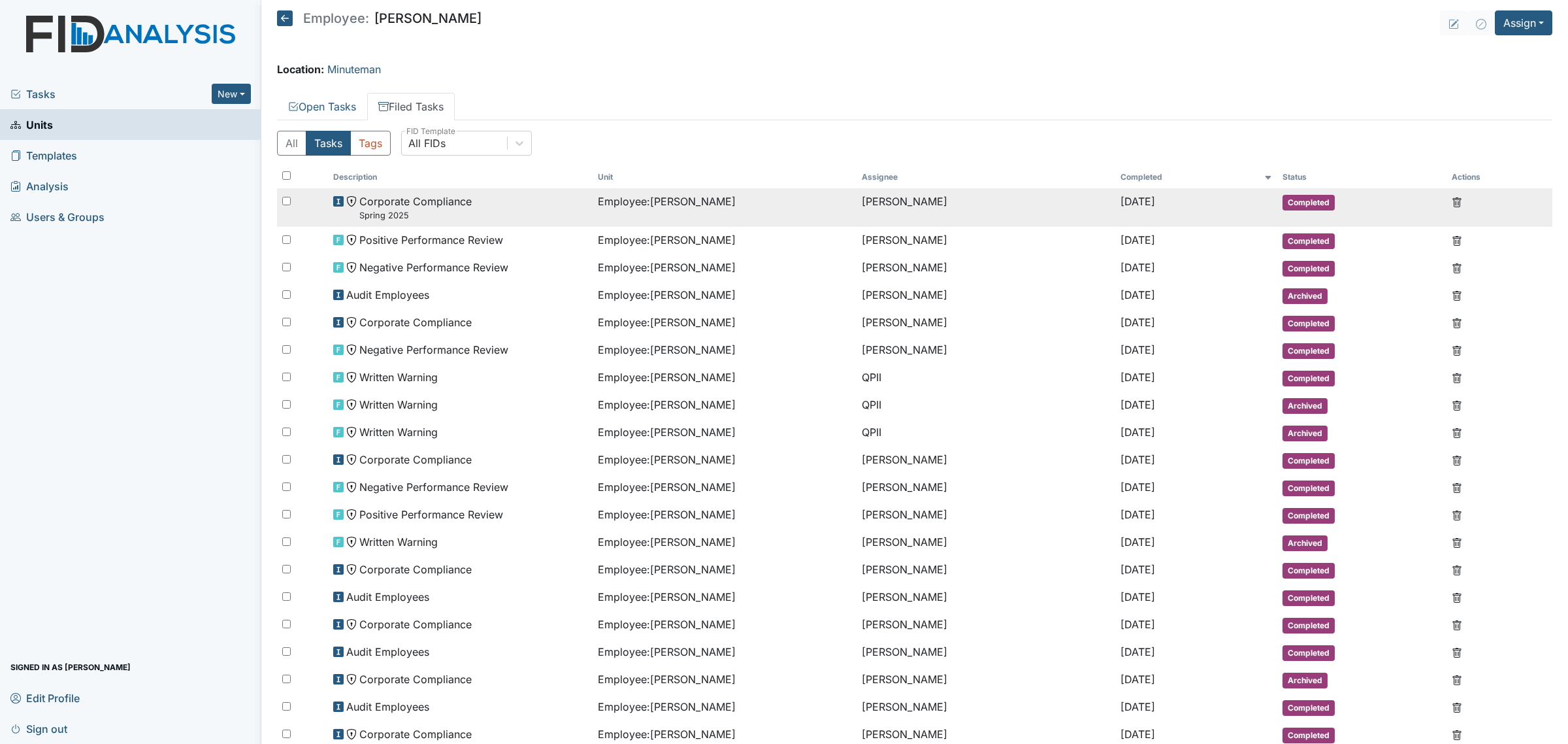
click at [442, 215] on small "Spring 2025" at bounding box center [415, 215] width 112 height 12
